Goal: Navigation & Orientation: Find specific page/section

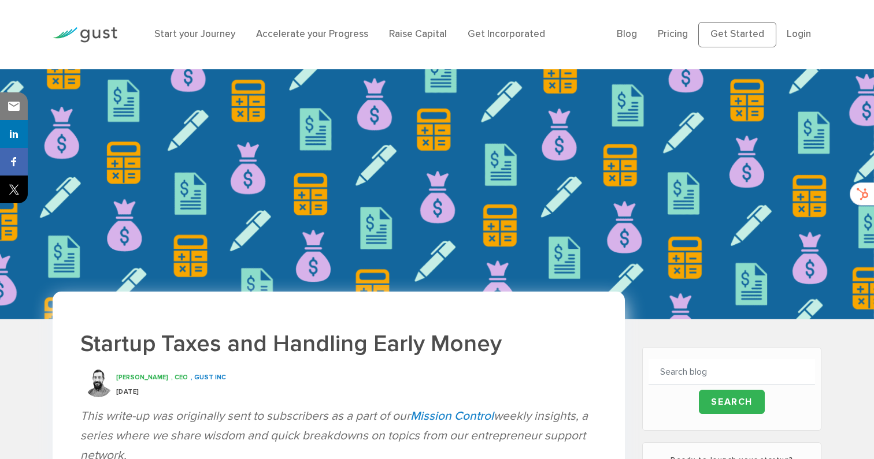
click at [112, 25] on div at bounding box center [85, 34] width 82 height 39
click at [98, 31] on img at bounding box center [85, 35] width 65 height 16
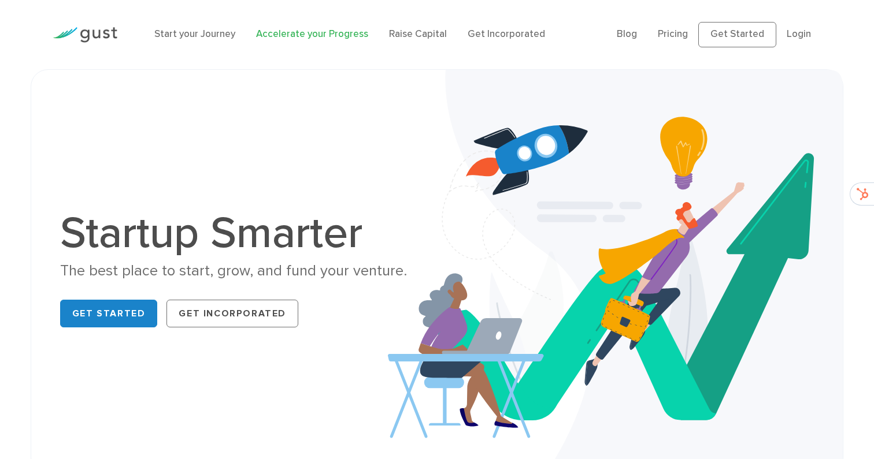
click at [336, 35] on link "Accelerate your Progress" at bounding box center [312, 34] width 112 height 12
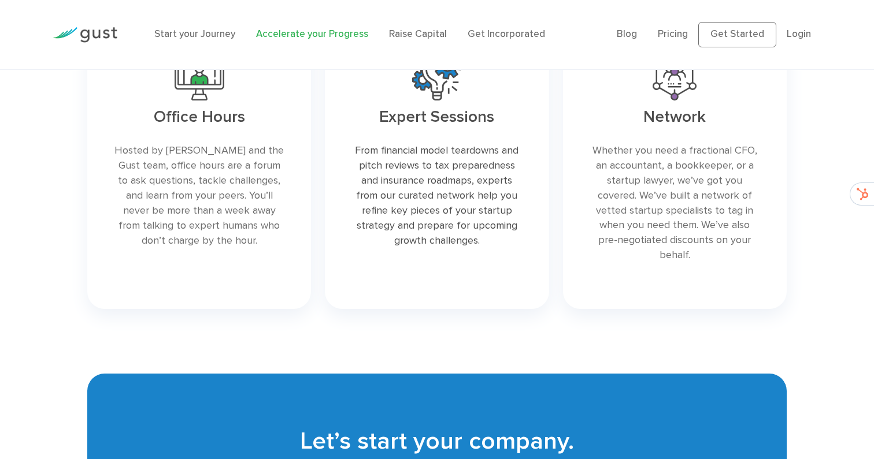
scroll to position [2103, 0]
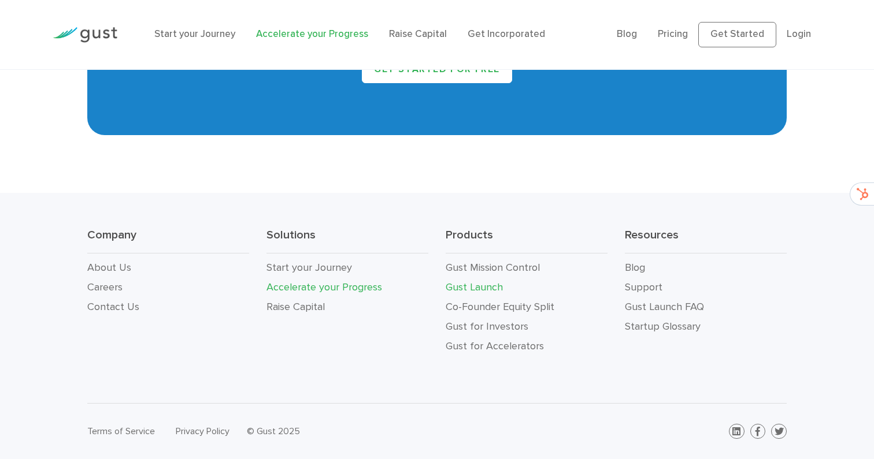
click at [466, 289] on link "Gust Launch" at bounding box center [473, 287] width 57 height 12
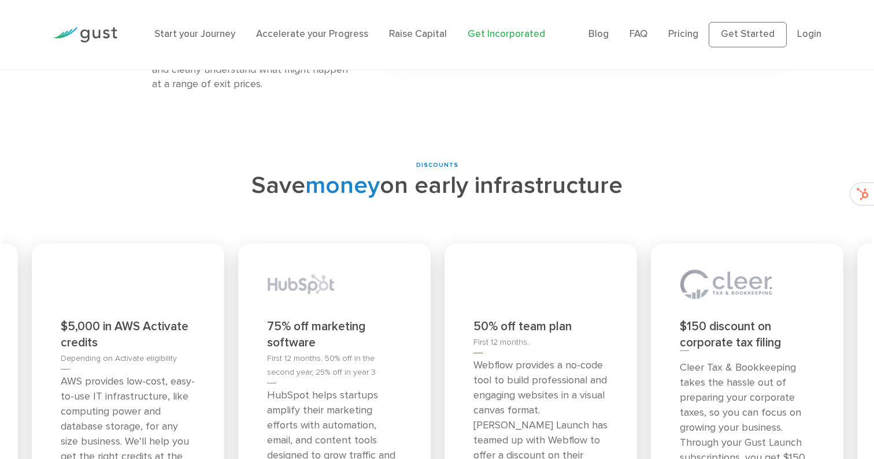
scroll to position [4841, 0]
